Goal: Task Accomplishment & Management: Manage account settings

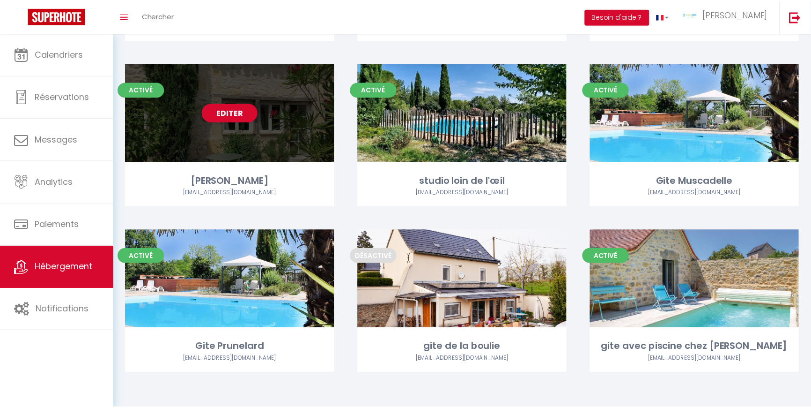
scroll to position [553, 0]
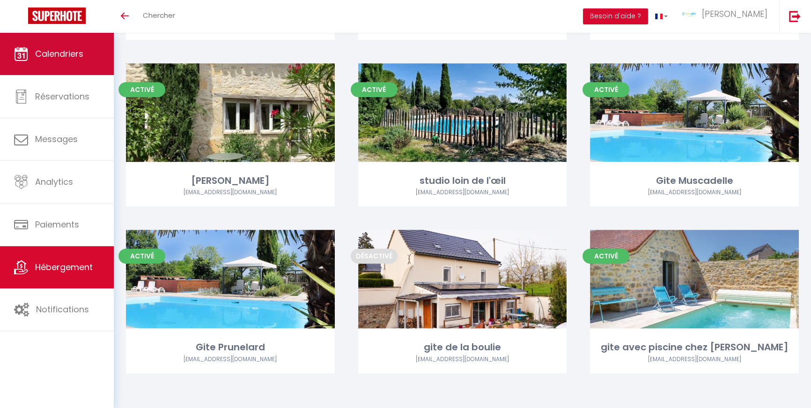
click at [57, 58] on span "Calendriers" at bounding box center [59, 54] width 48 height 12
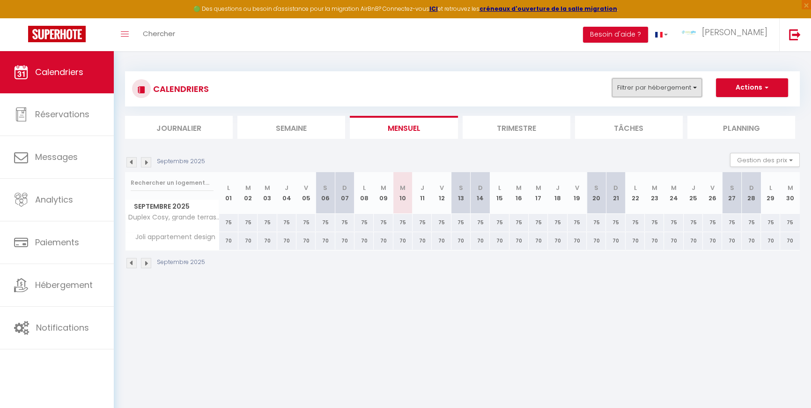
click at [687, 90] on button "Filtrer par hébergement" at bounding box center [657, 87] width 90 height 19
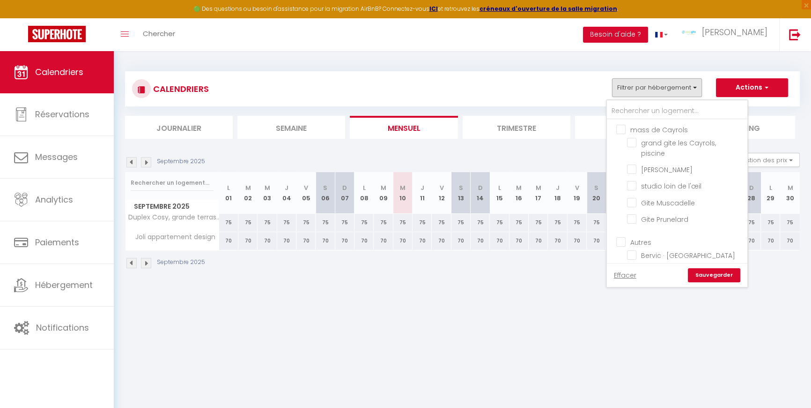
click at [620, 126] on input "mass de Cayrols" at bounding box center [687, 128] width 141 height 9
checkbox input "true"
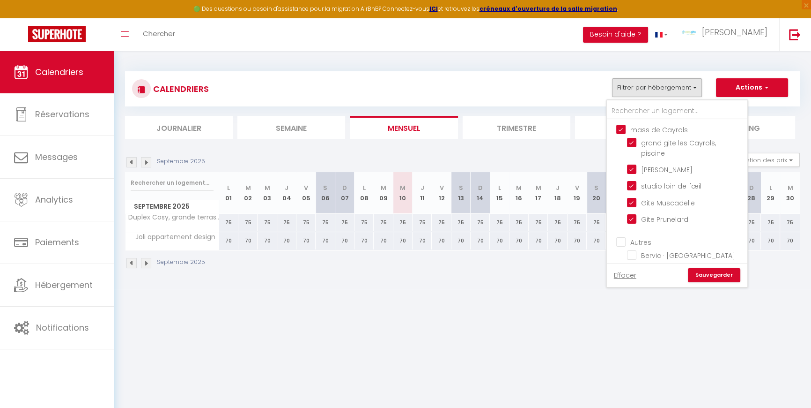
checkbox input "true"
checkbox input "false"
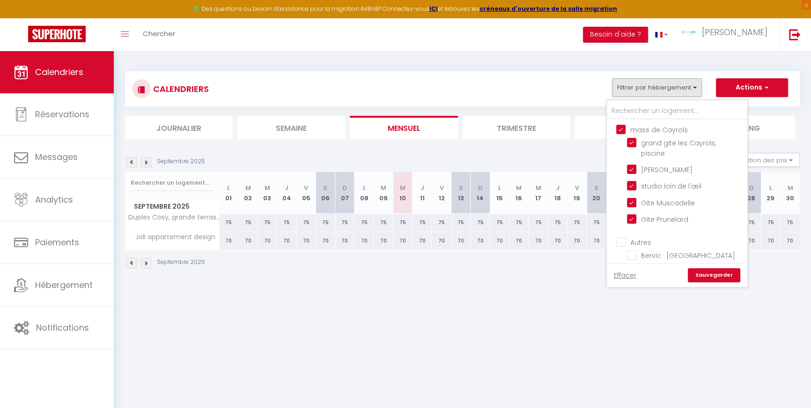
checkbox input "false"
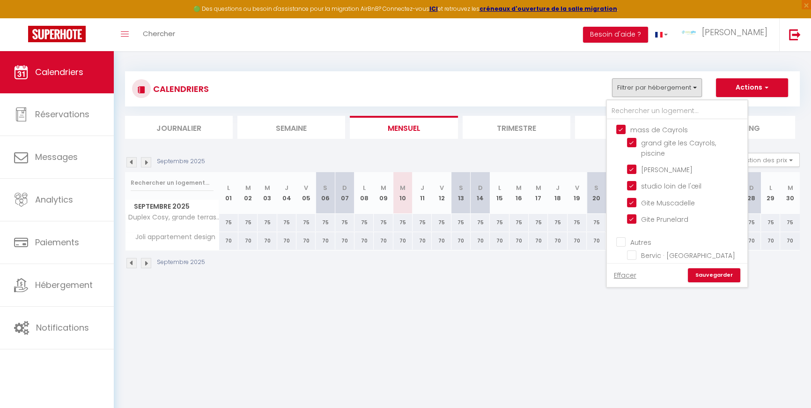
click at [623, 239] on input "Autres" at bounding box center [687, 241] width 141 height 9
checkbox input "true"
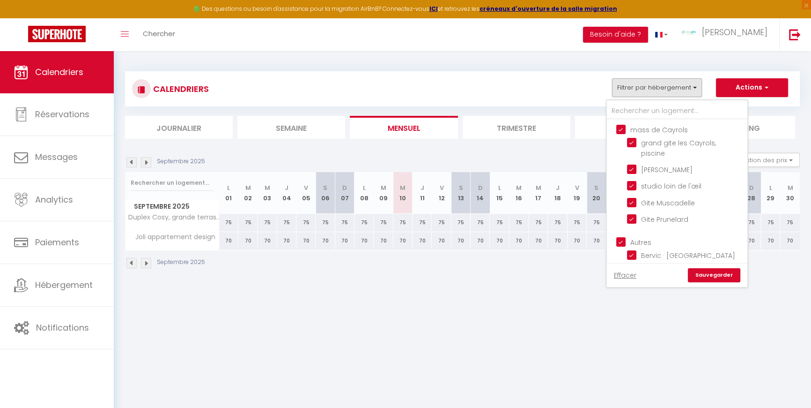
checkbox input "true"
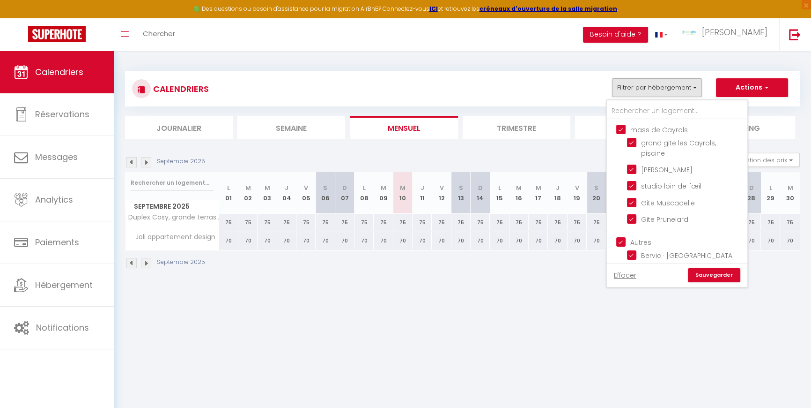
click at [703, 275] on link "Sauvegarder" at bounding box center [714, 275] width 52 height 14
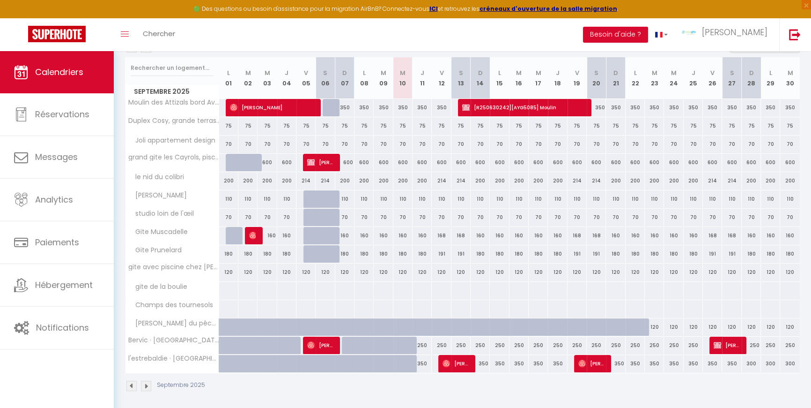
scroll to position [118, 0]
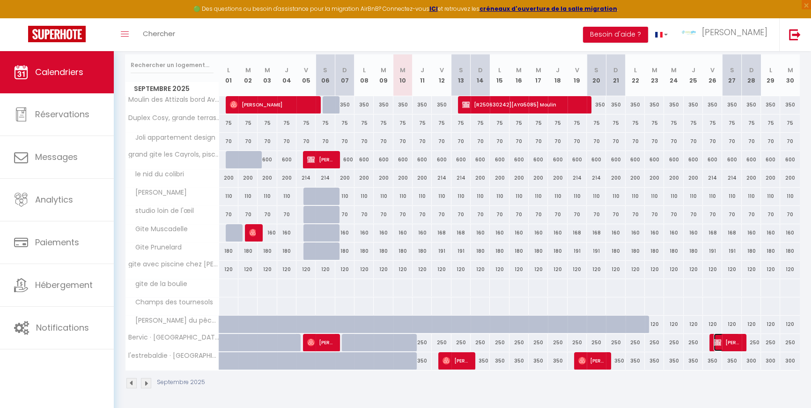
click at [730, 338] on span "[PERSON_NAME]" at bounding box center [727, 342] width 26 height 18
select select "OK"
select select "KO"
select select "1"
select select "0"
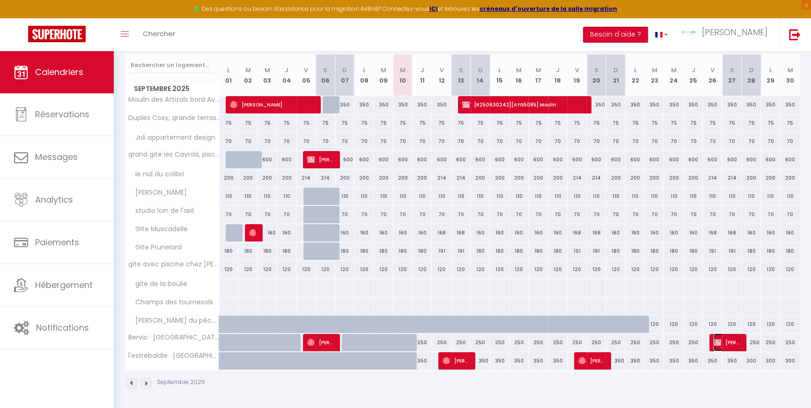
select select "1"
select select
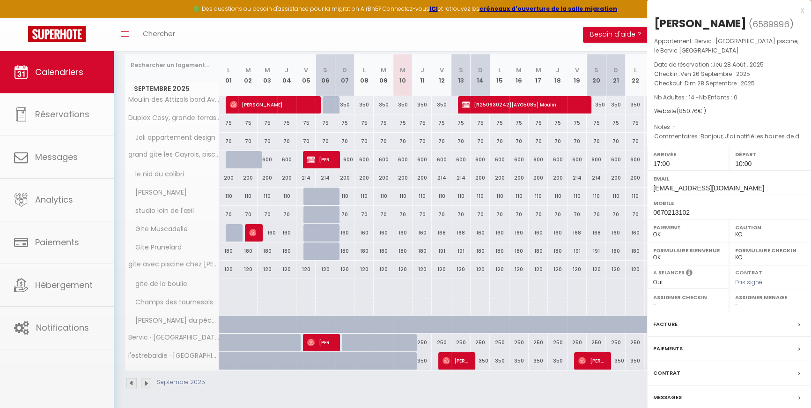
select select "37730"
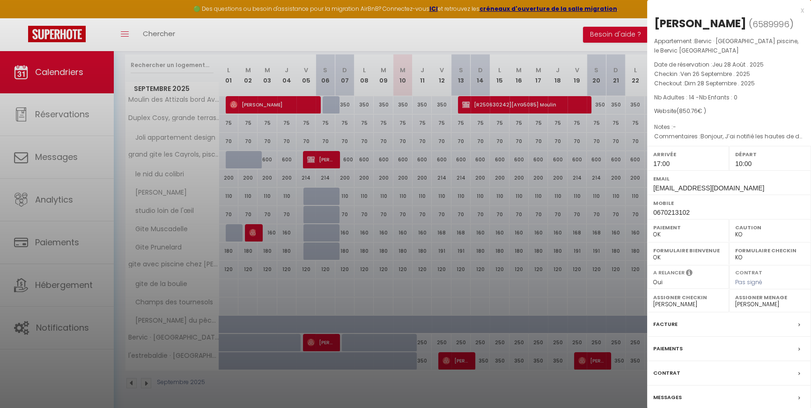
click at [406, 32] on div at bounding box center [405, 204] width 811 height 408
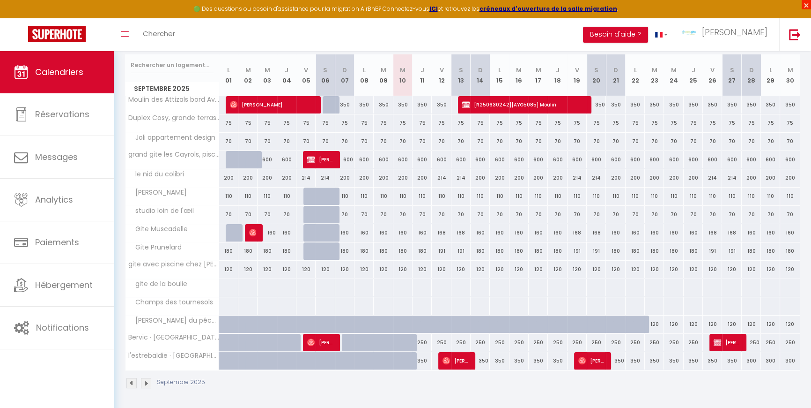
click at [805, 4] on span "×" at bounding box center [806, 4] width 9 height 9
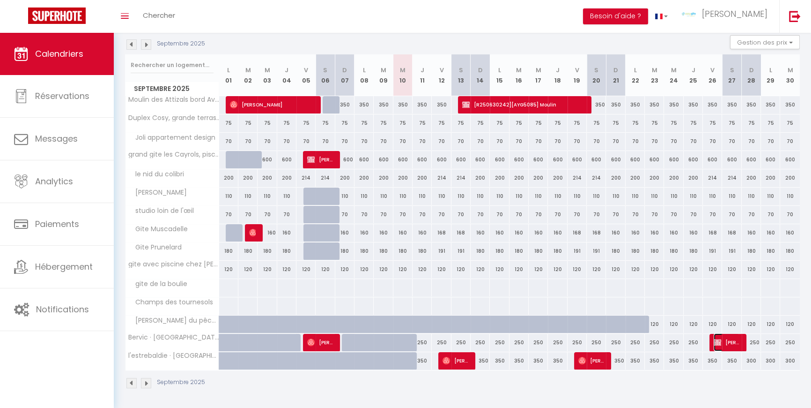
click at [717, 342] on img at bounding box center [717, 341] width 7 height 7
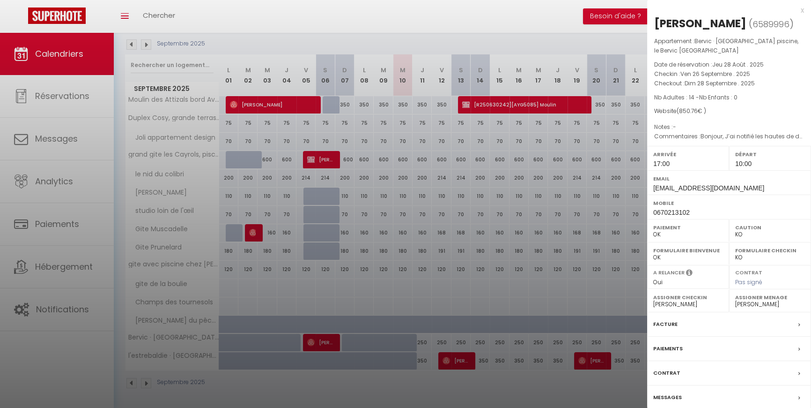
drag, startPoint x: 802, startPoint y: 10, endPoint x: 766, endPoint y: 18, distance: 37.3
click at [802, 12] on div "x" at bounding box center [726, 10] width 157 height 11
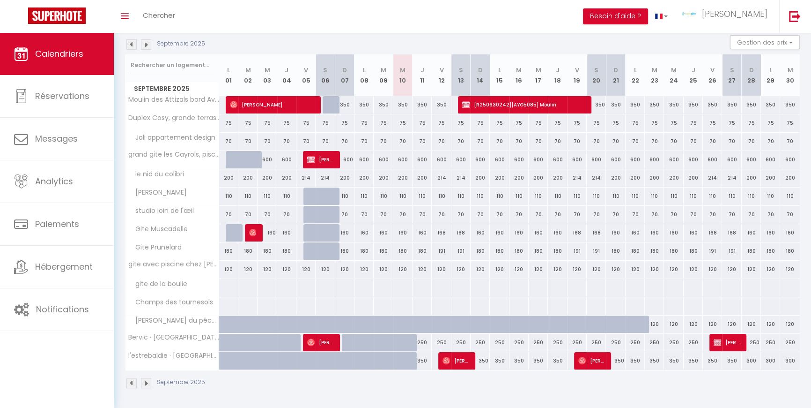
click at [134, 45] on img at bounding box center [132, 44] width 10 height 10
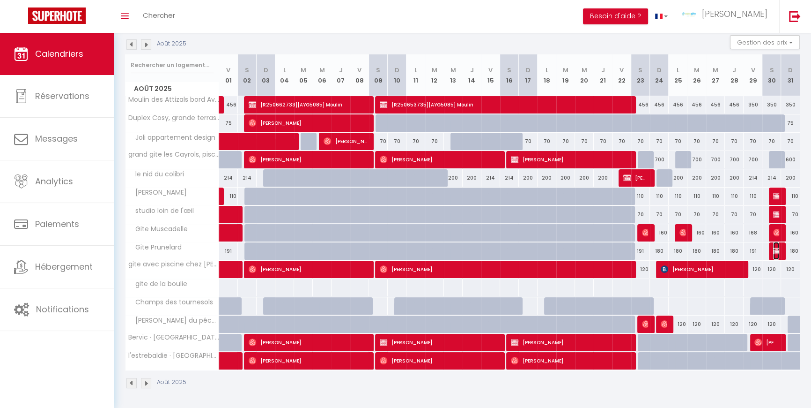
click at [778, 248] on img at bounding box center [777, 250] width 7 height 7
select select "39929"
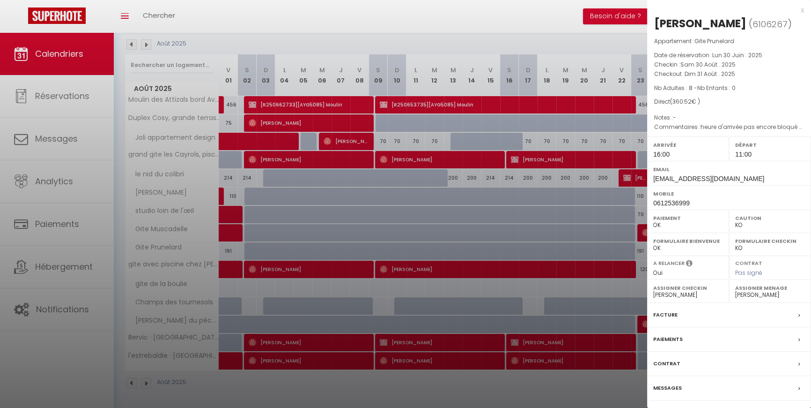
click at [536, 40] on div at bounding box center [405, 204] width 811 height 408
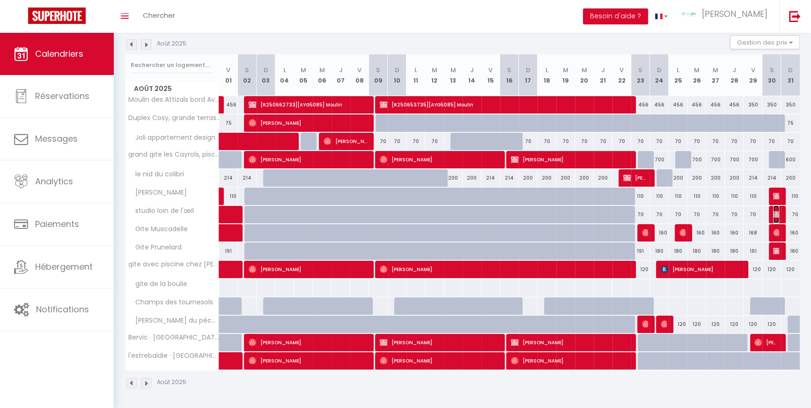
click at [778, 216] on img at bounding box center [777, 213] width 7 height 7
select select "47199"
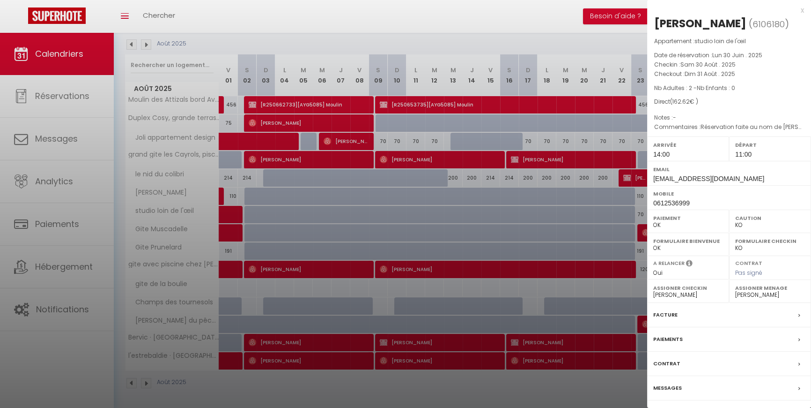
drag, startPoint x: 581, startPoint y: 39, endPoint x: 628, endPoint y: 54, distance: 48.7
click at [581, 38] on div at bounding box center [405, 204] width 811 height 408
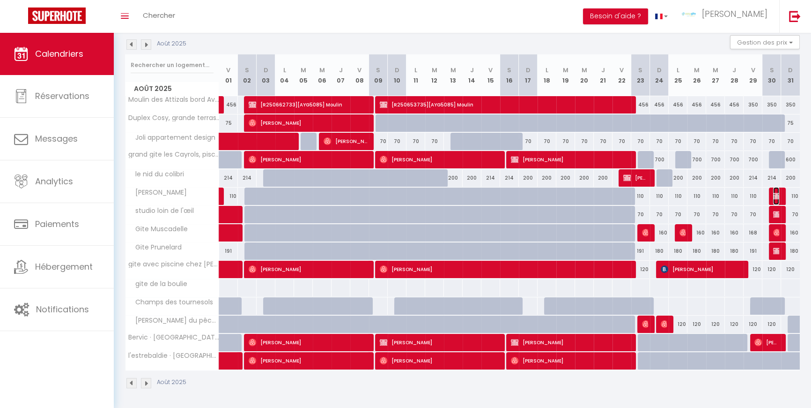
click at [778, 192] on img at bounding box center [777, 195] width 7 height 7
select select "KO"
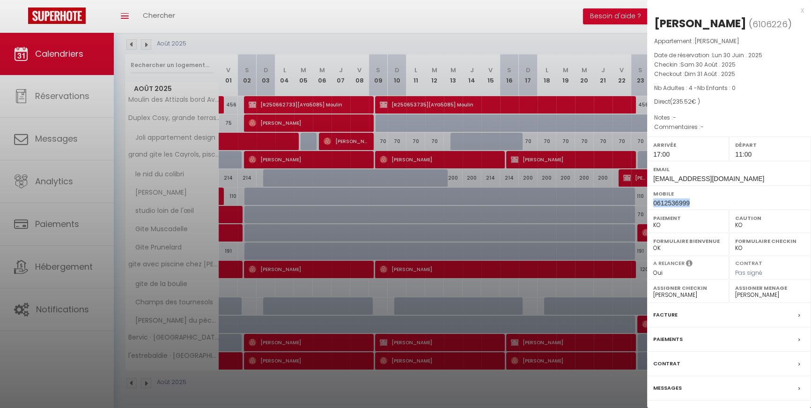
drag, startPoint x: 693, startPoint y: 201, endPoint x: 651, endPoint y: 205, distance: 42.3
click at [651, 205] on div "Mobile 0612536999" at bounding box center [730, 197] width 164 height 24
copy span "0612536999"
drag, startPoint x: 735, startPoint y: 179, endPoint x: 651, endPoint y: 178, distance: 83.9
click at [651, 178] on div "Email [EMAIL_ADDRESS][DOMAIN_NAME]" at bounding box center [730, 173] width 164 height 24
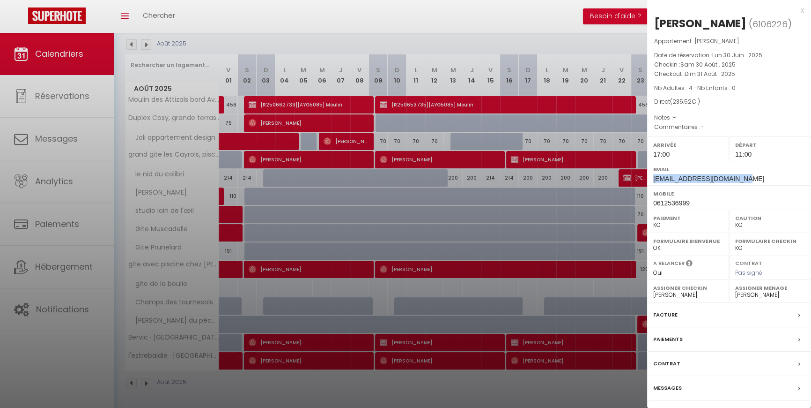
copy span "[EMAIL_ADDRESS][DOMAIN_NAME]"
click at [690, 339] on div "Paiements" at bounding box center [730, 339] width 164 height 24
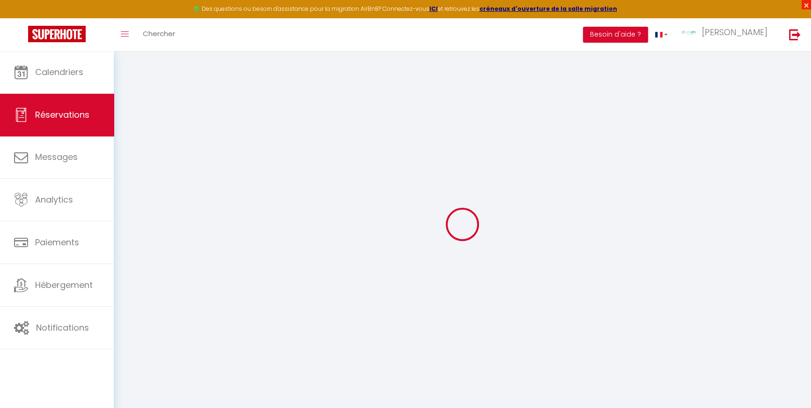
click at [807, 4] on span "×" at bounding box center [806, 4] width 9 height 9
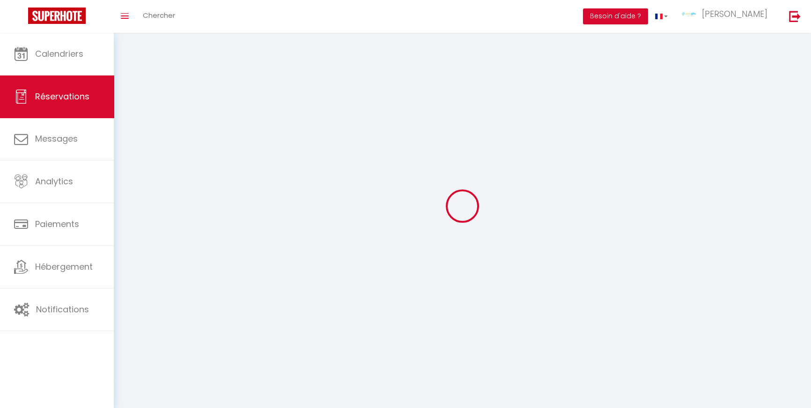
select select
checkbox input "false"
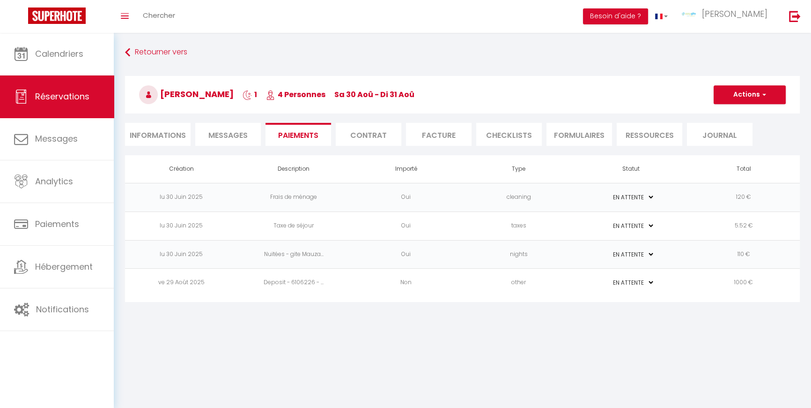
click at [156, 140] on li "Informations" at bounding box center [158, 134] width 66 height 23
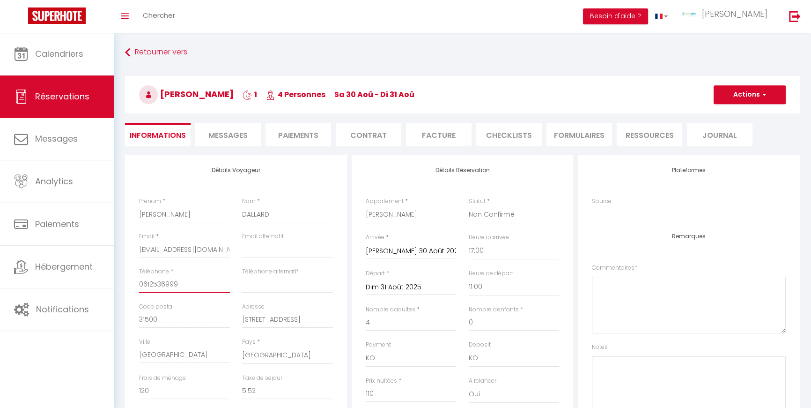
drag, startPoint x: 179, startPoint y: 283, endPoint x: 140, endPoint y: 286, distance: 39.0
click at [140, 286] on input "0612536999" at bounding box center [184, 284] width 91 height 17
